Goal: Information Seeking & Learning: Learn about a topic

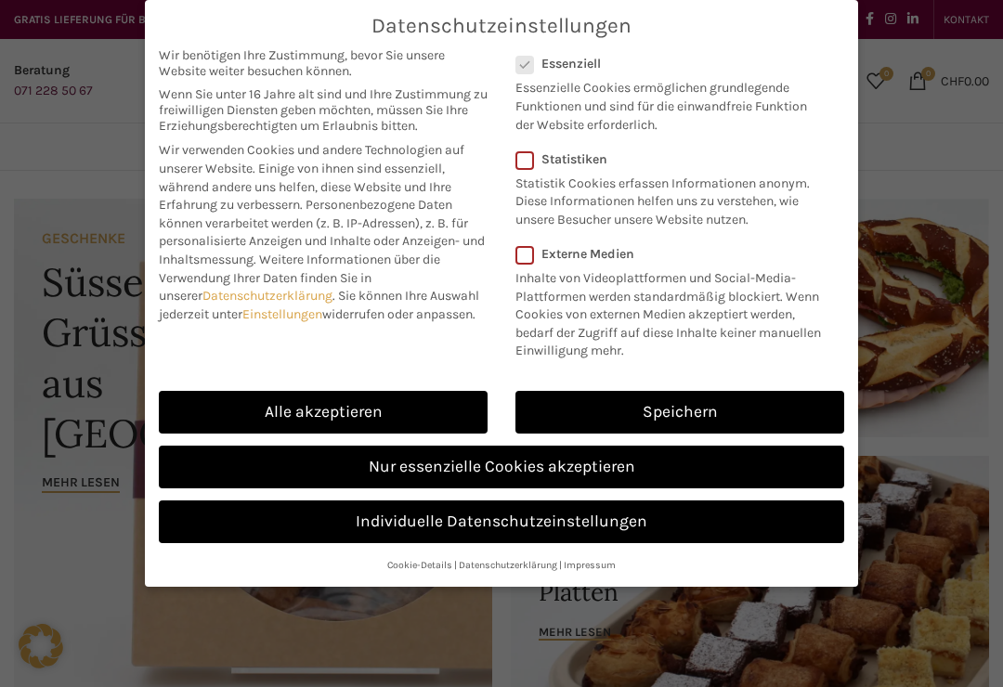
click at [261, 371] on div "Wir benötigen Ihre Zustimmung, bevor Sie unsere Website weiter besuchen können.…" at bounding box center [323, 208] width 357 height 341
click at [253, 410] on link "Alle akzeptieren" at bounding box center [323, 412] width 329 height 43
checkbox input "true"
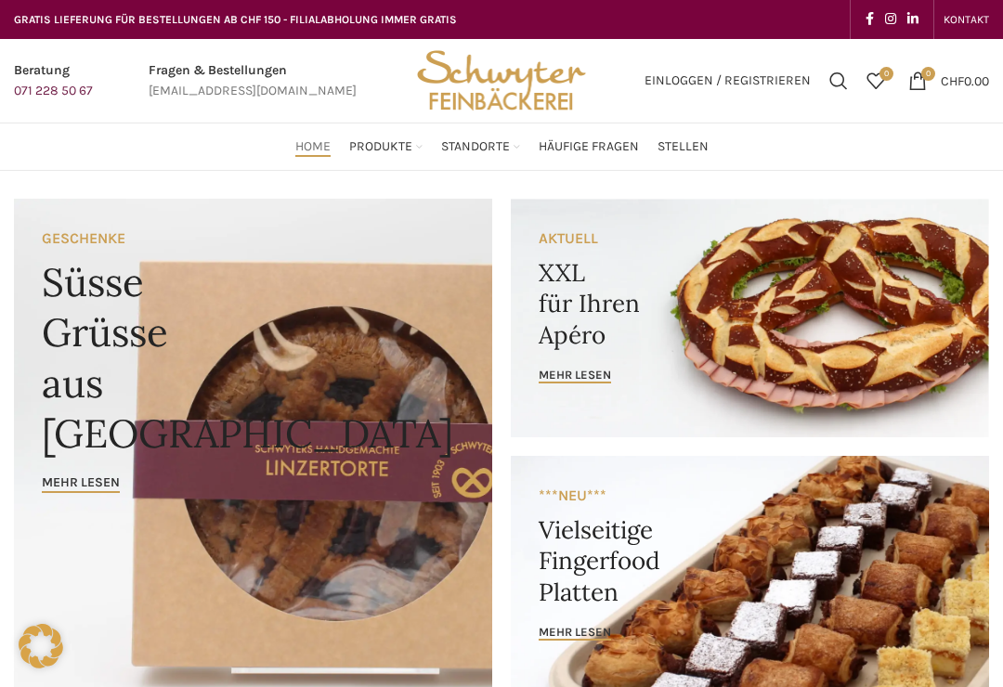
click at [563, 386] on link "Banner link" at bounding box center [750, 318] width 478 height 239
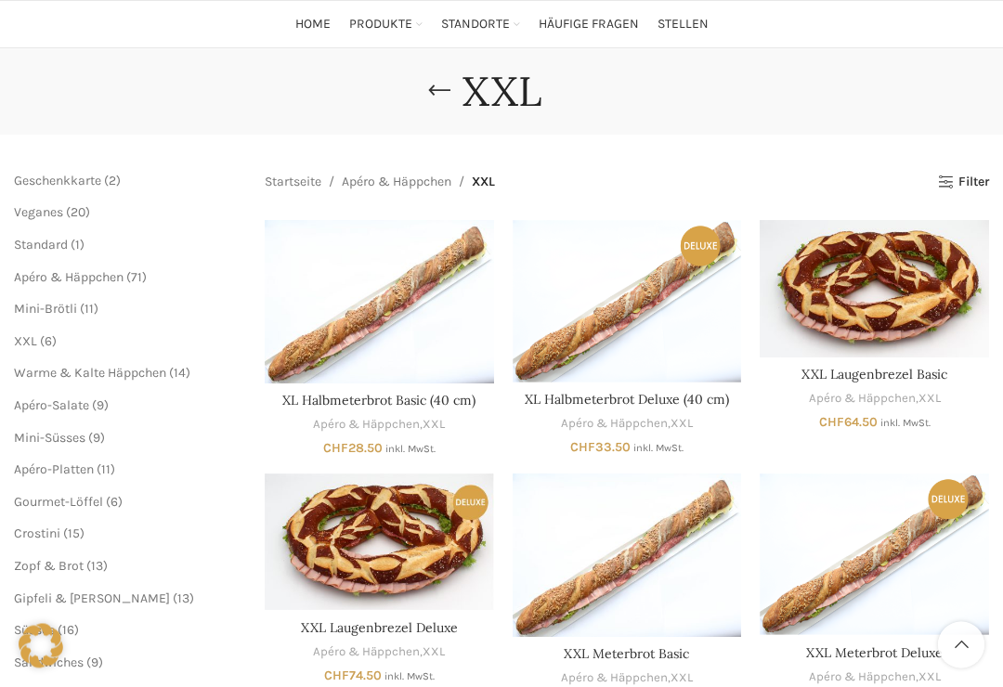
scroll to position [123, 0]
click at [34, 334] on span "XXL" at bounding box center [25, 341] width 23 height 16
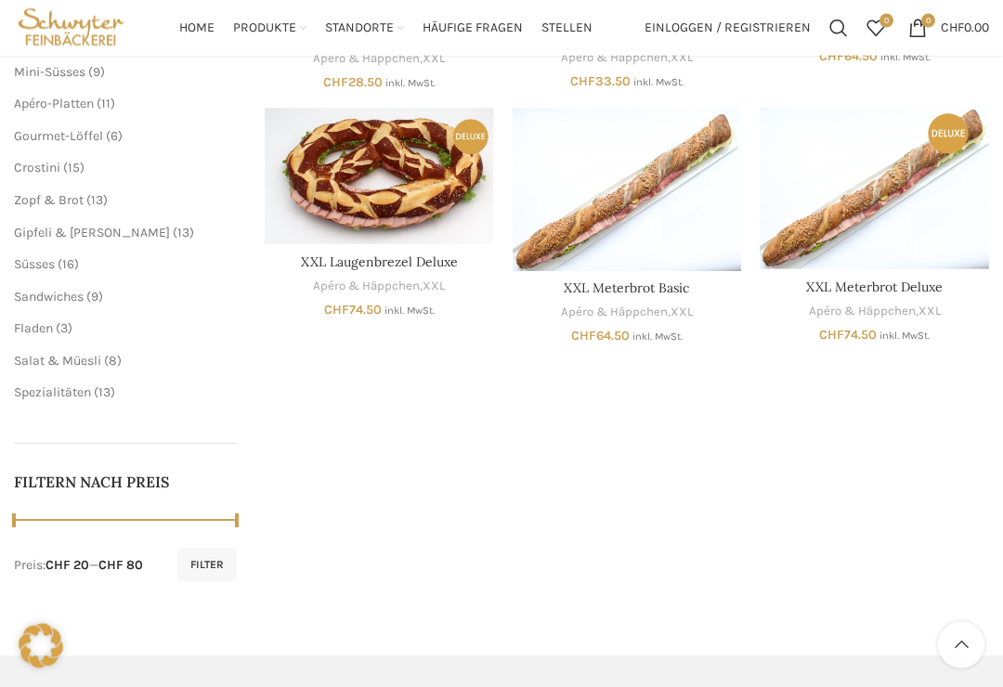
scroll to position [488, 0]
click at [31, 325] on span "Fladen" at bounding box center [33, 328] width 39 height 16
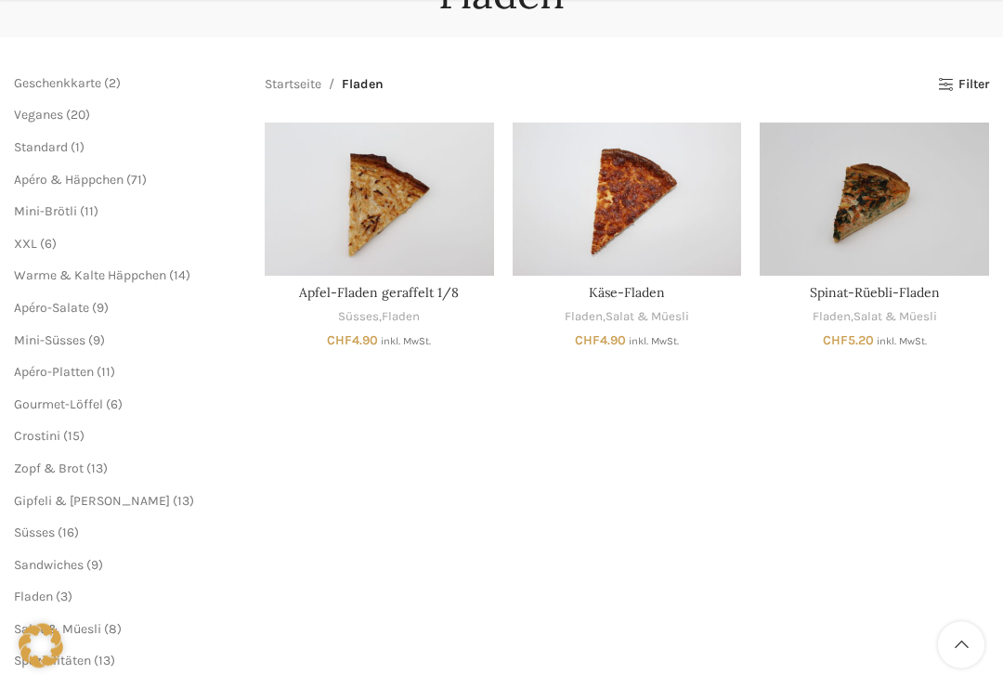
scroll to position [220, 0]
click at [46, 365] on span "Apéro-Platten" at bounding box center [54, 372] width 80 height 16
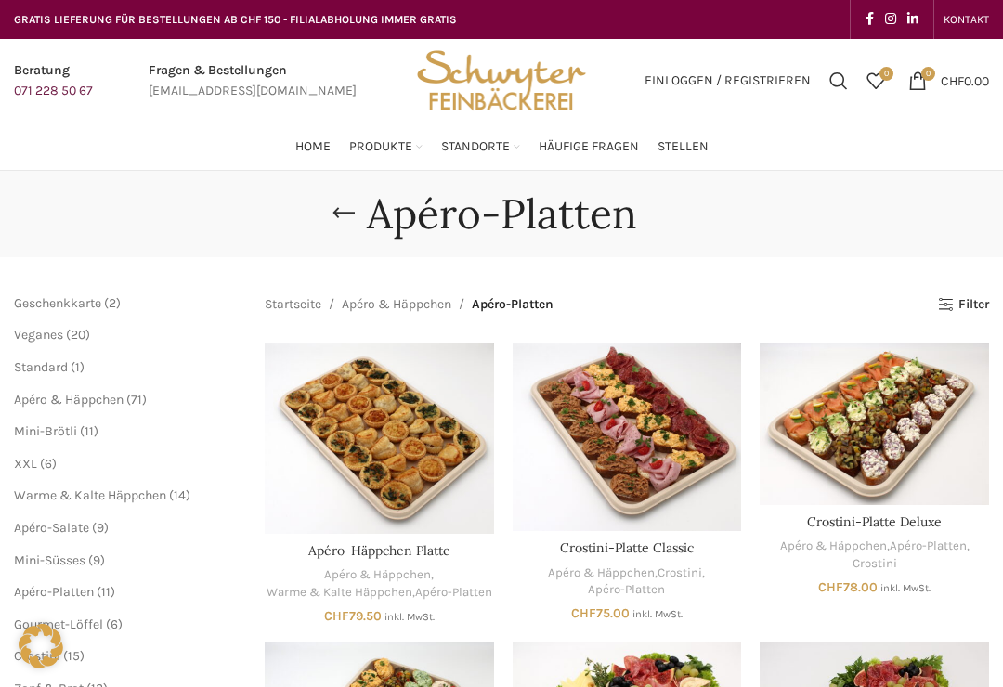
click at [44, 435] on span "Mini-Brötli" at bounding box center [45, 431] width 63 height 16
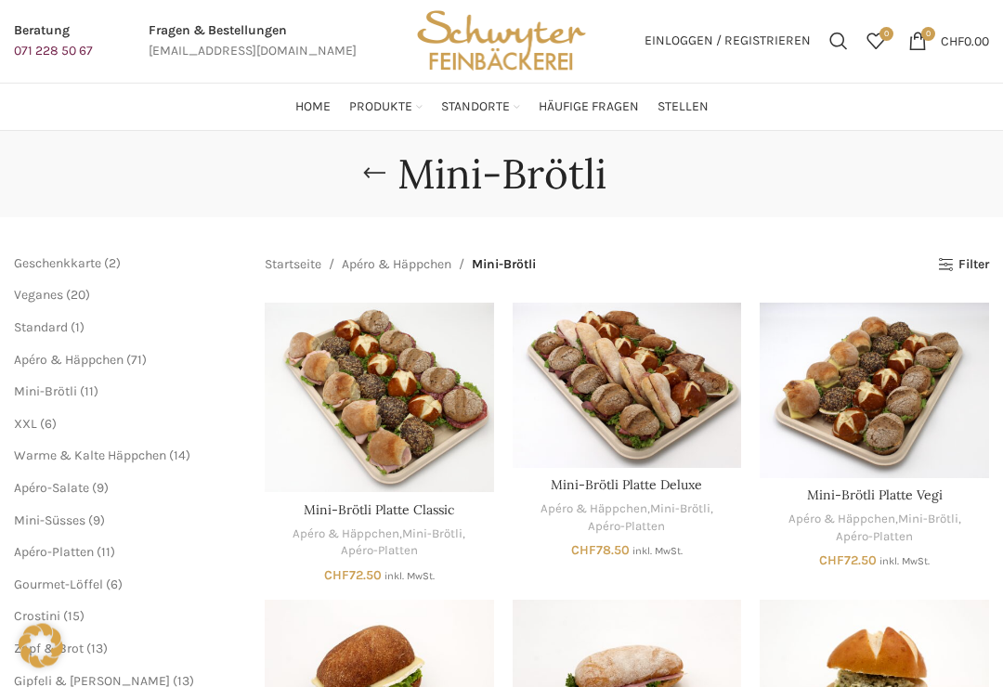
scroll to position [40, 0]
click at [38, 458] on span "Warme & Kalte Häppchen" at bounding box center [90, 456] width 152 height 16
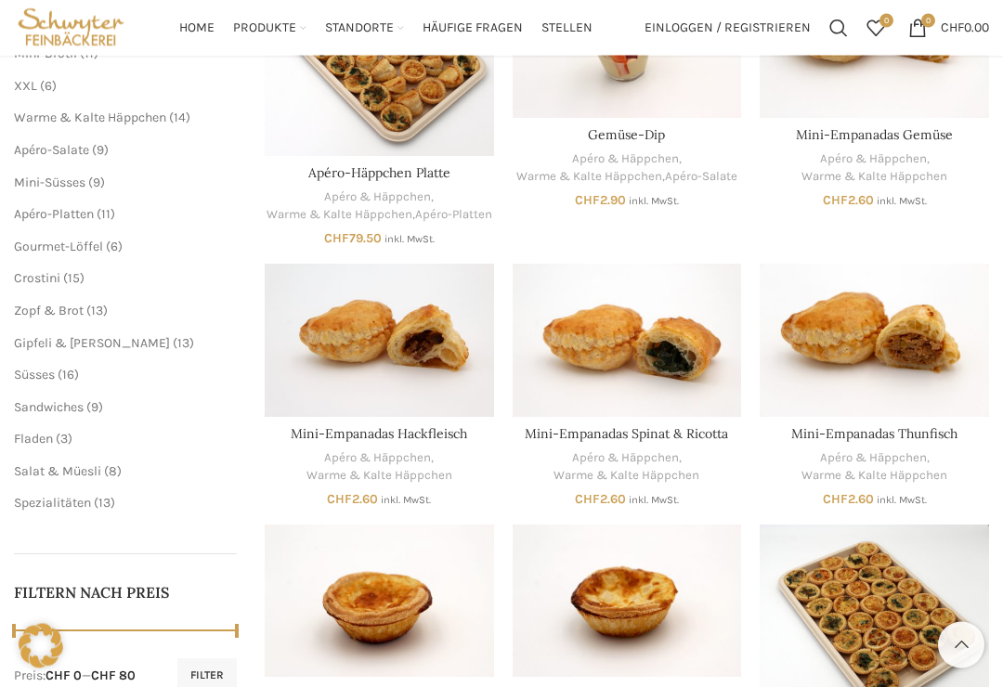
scroll to position [378, 0]
click at [38, 403] on span "Sandwiches" at bounding box center [49, 407] width 70 height 16
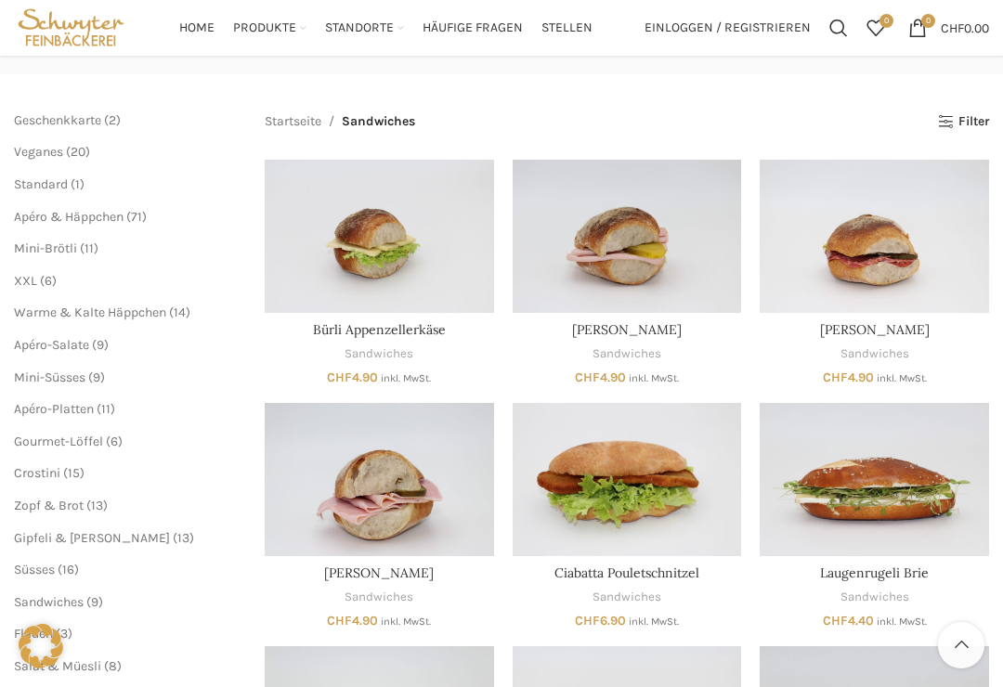
scroll to position [181, 0]
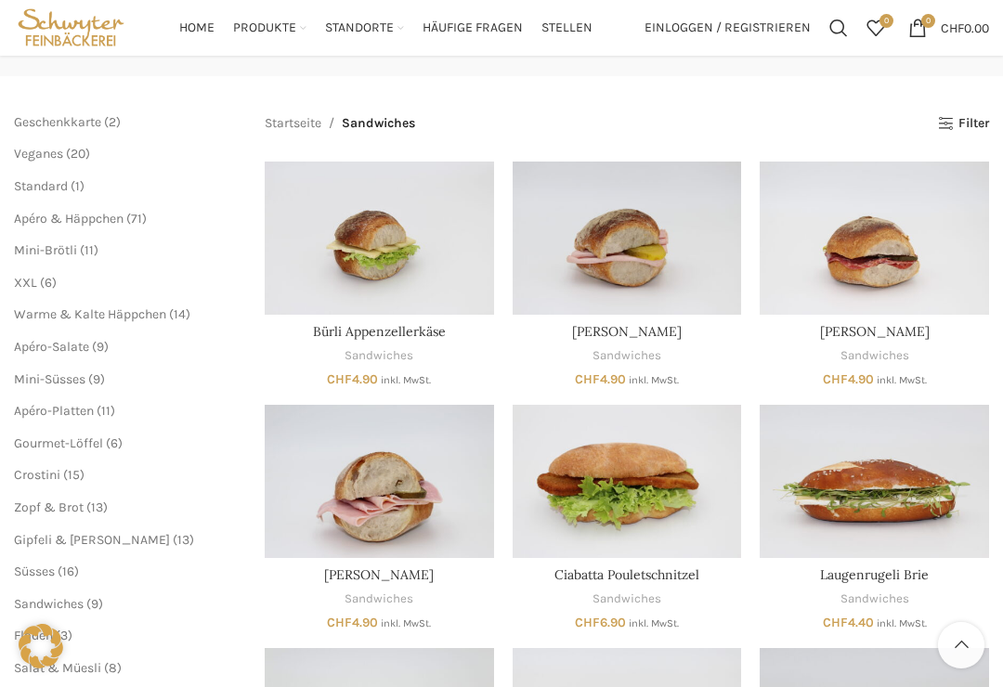
click at [30, 284] on span "XXL" at bounding box center [25, 283] width 23 height 16
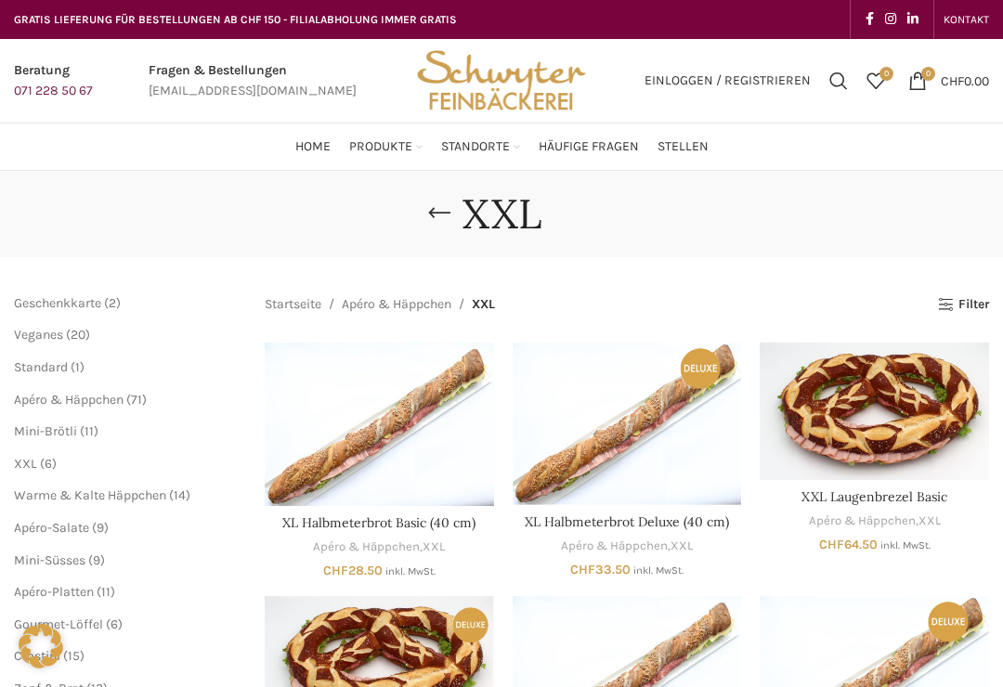
click at [39, 333] on span "Veganes" at bounding box center [38, 335] width 49 height 16
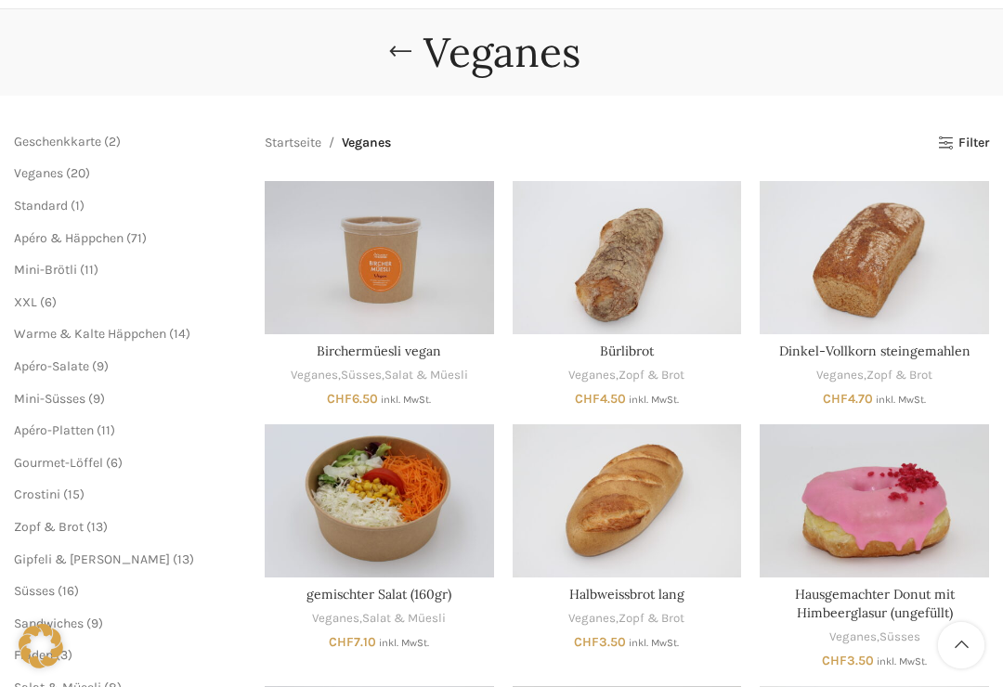
scroll to position [161, 0]
